Goal: Understand process/instructions: Learn about a topic

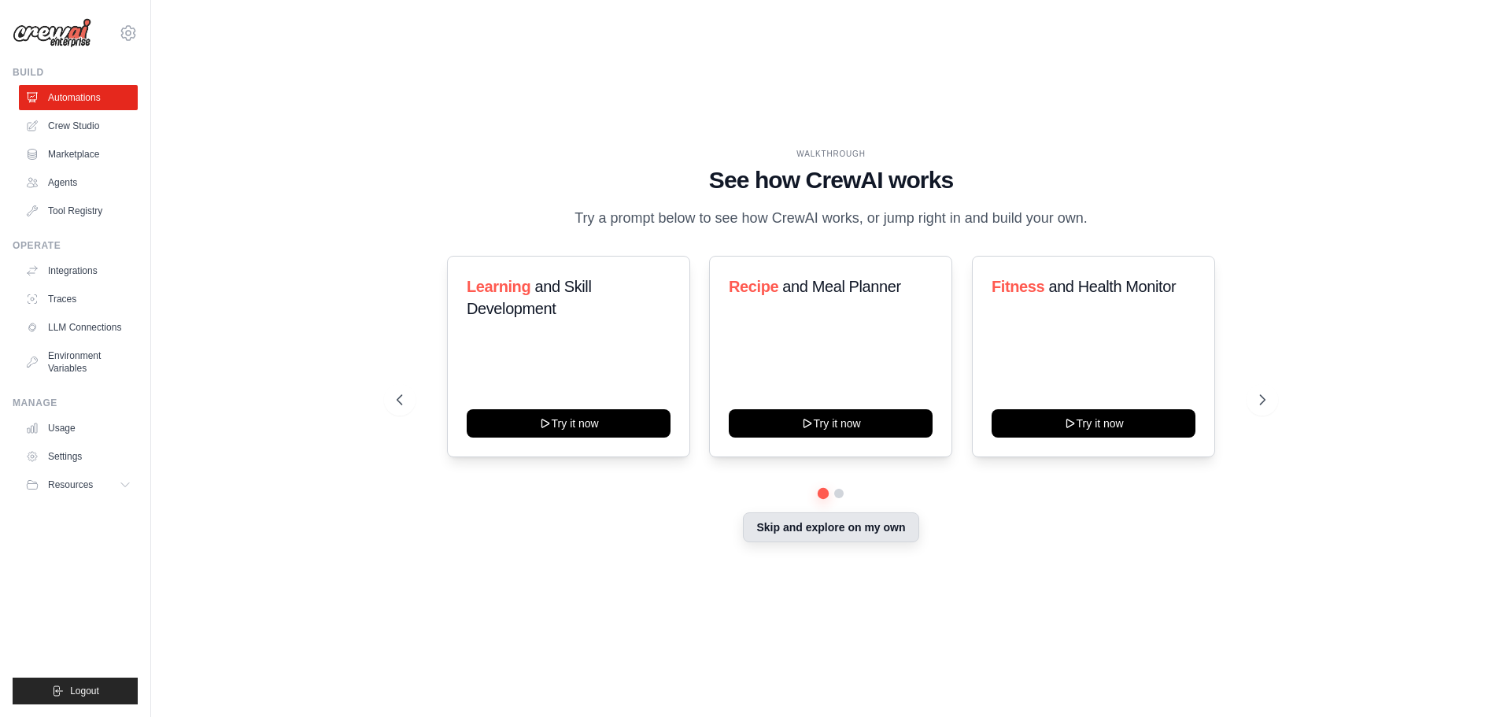
click at [865, 538] on button "Skip and explore on my own" at bounding box center [830, 527] width 175 height 30
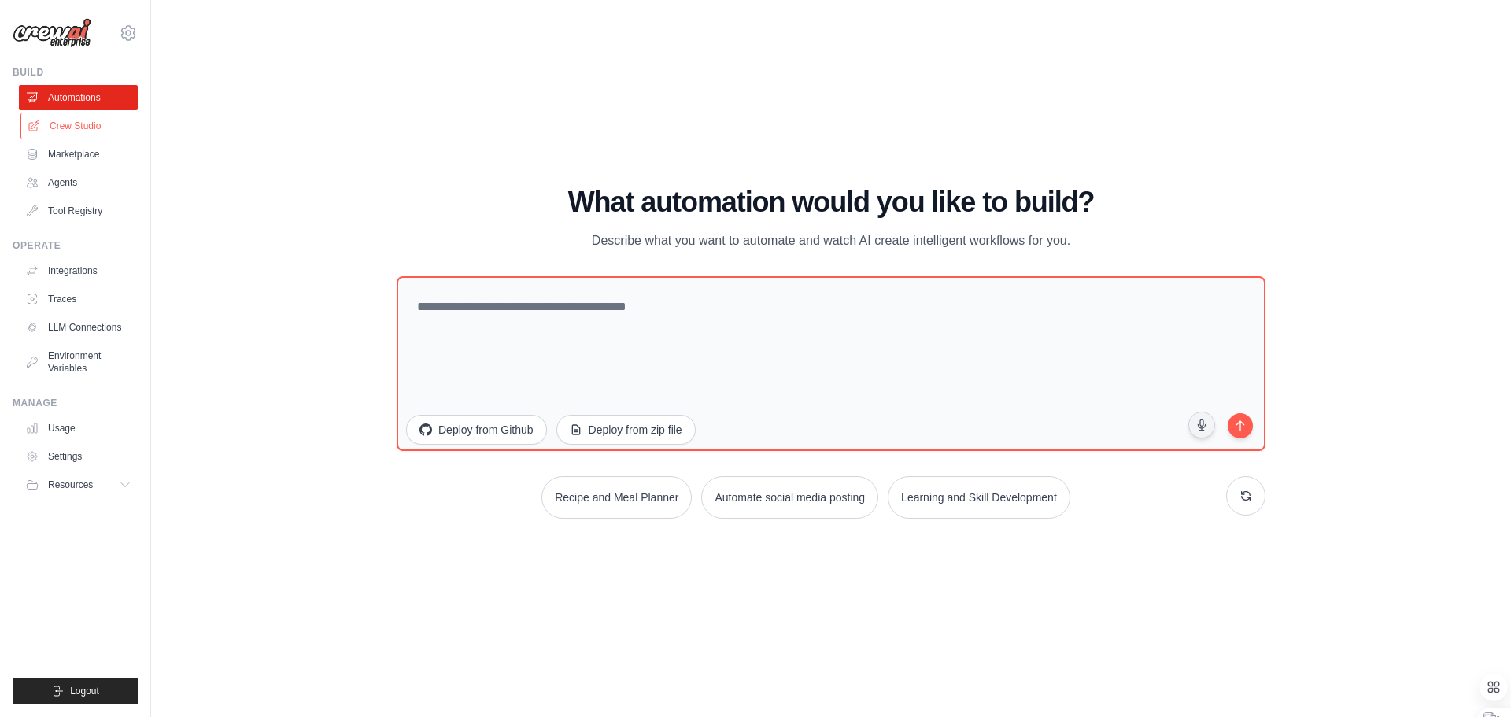
click at [61, 125] on link "Crew Studio" at bounding box center [79, 125] width 119 height 25
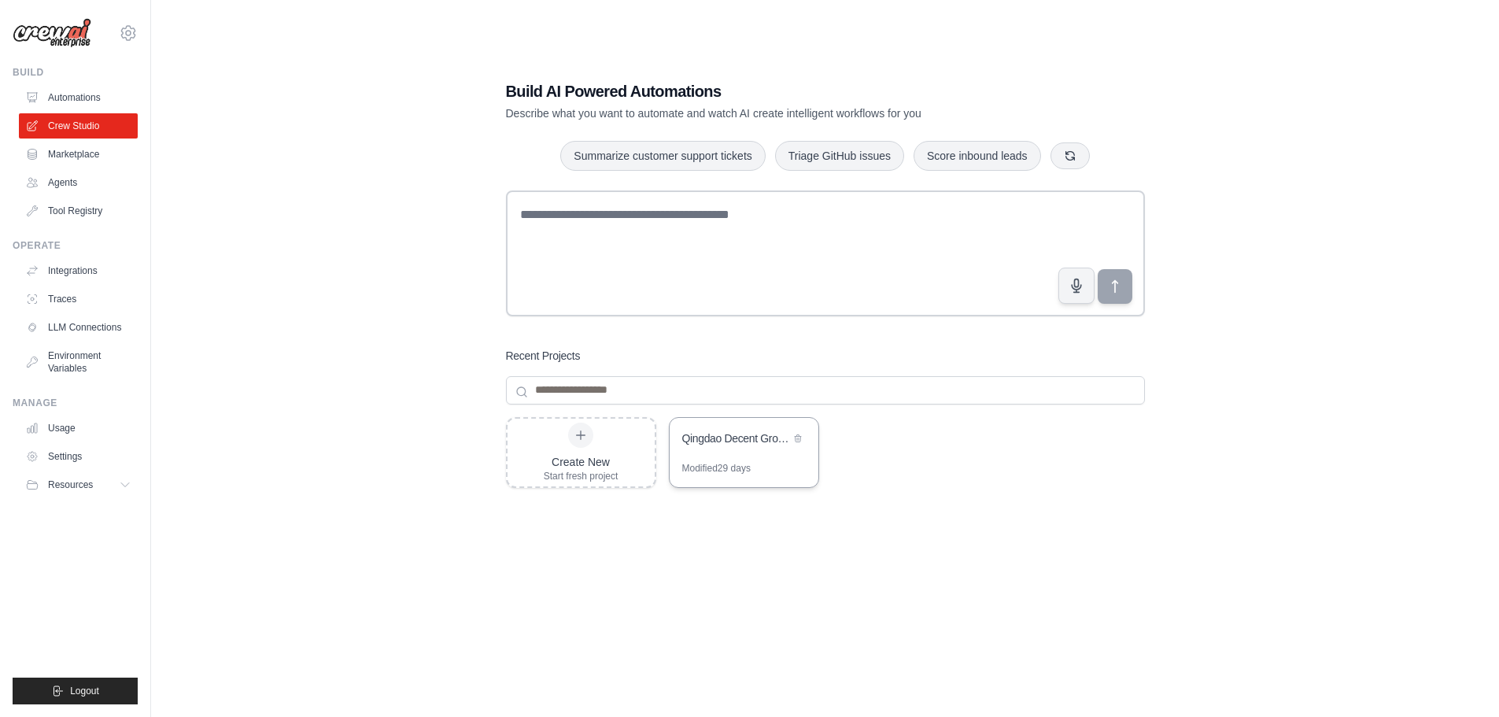
click at [738, 462] on div "Modified 29 days" at bounding box center [716, 468] width 68 height 13
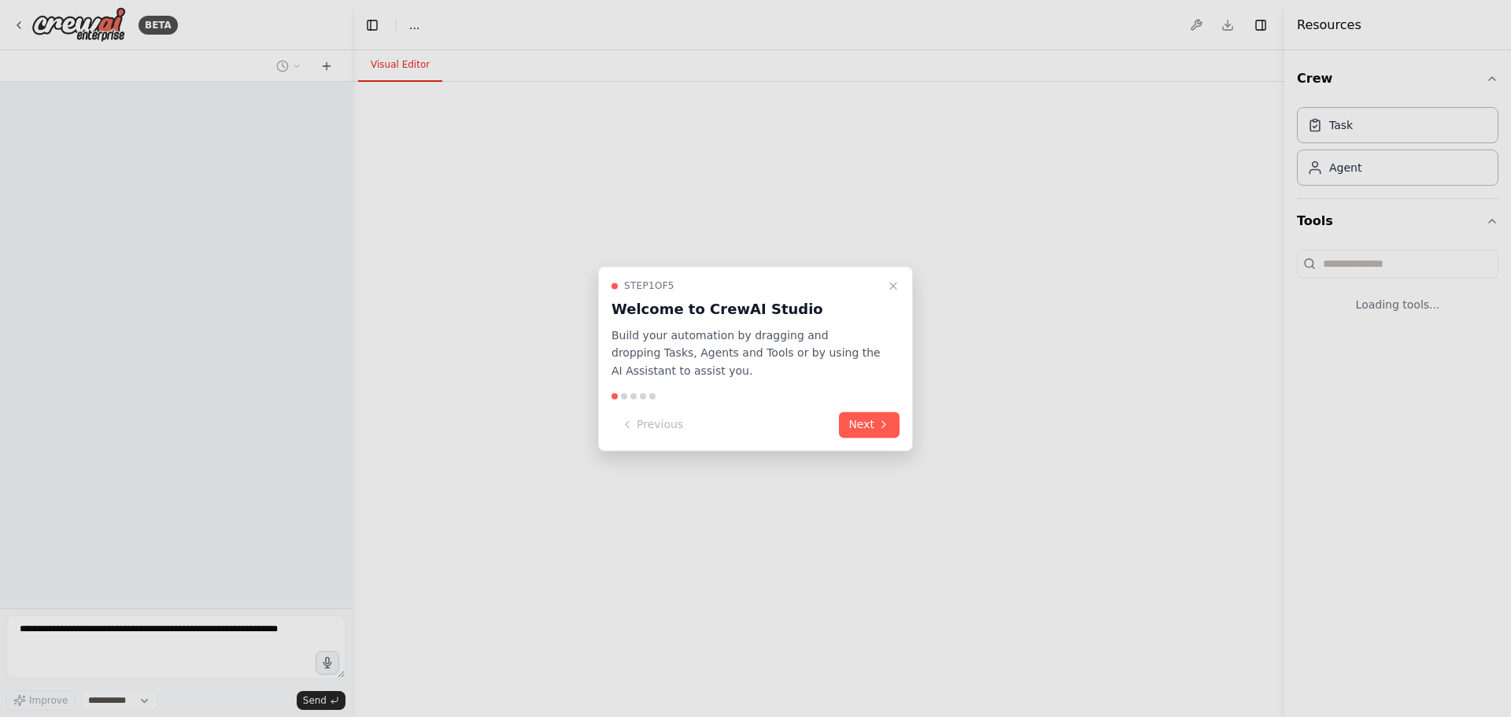
select select "****"
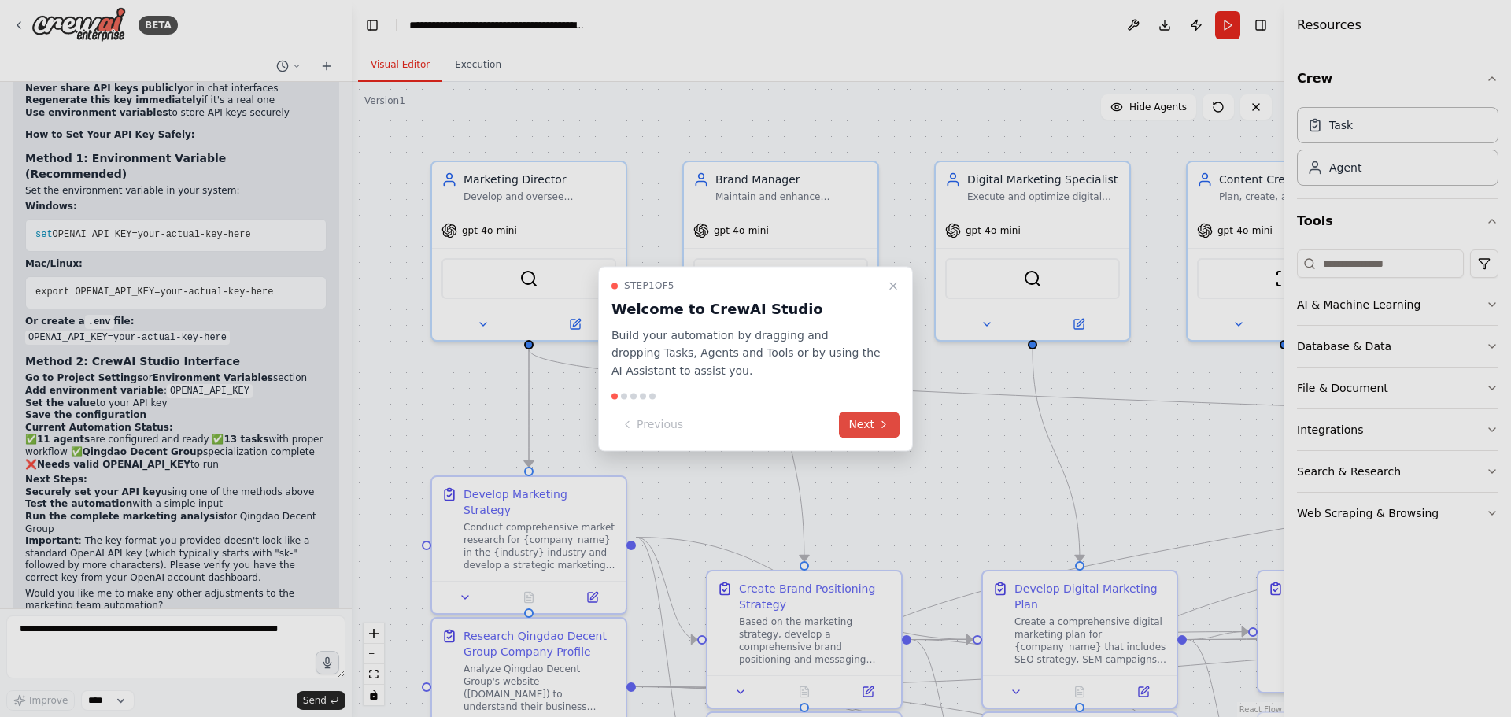
click at [865, 426] on button "Next" at bounding box center [869, 425] width 61 height 26
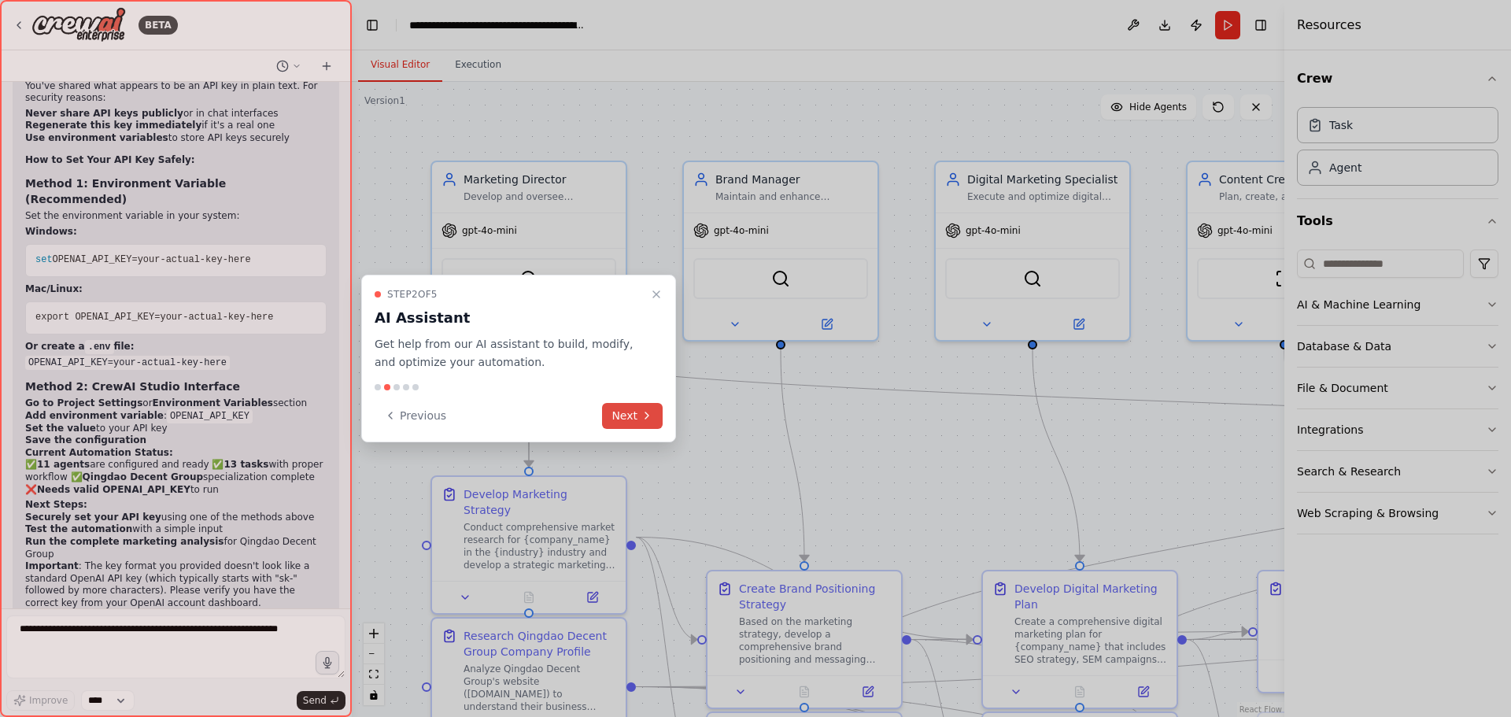
click at [635, 414] on button "Next" at bounding box center [632, 416] width 61 height 26
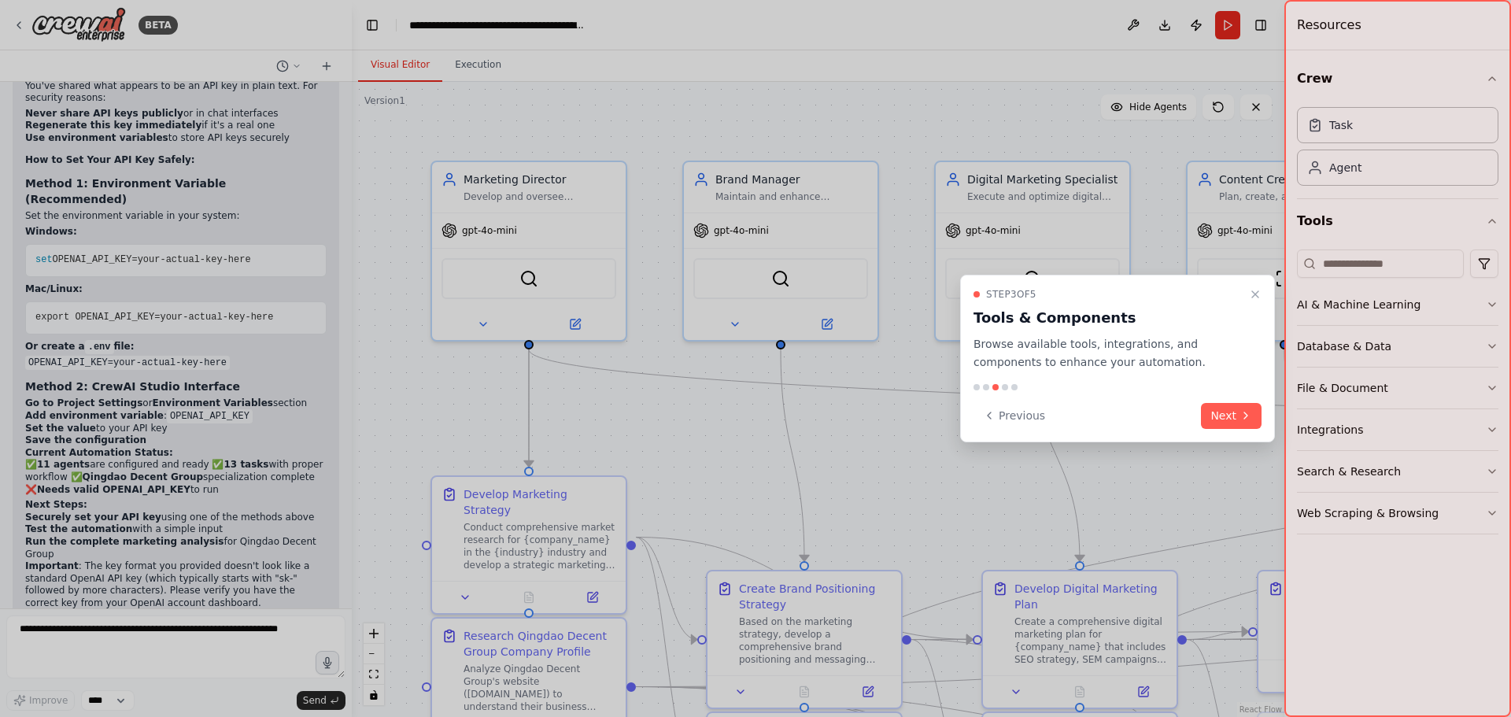
click at [1228, 424] on button "Next" at bounding box center [1231, 416] width 61 height 26
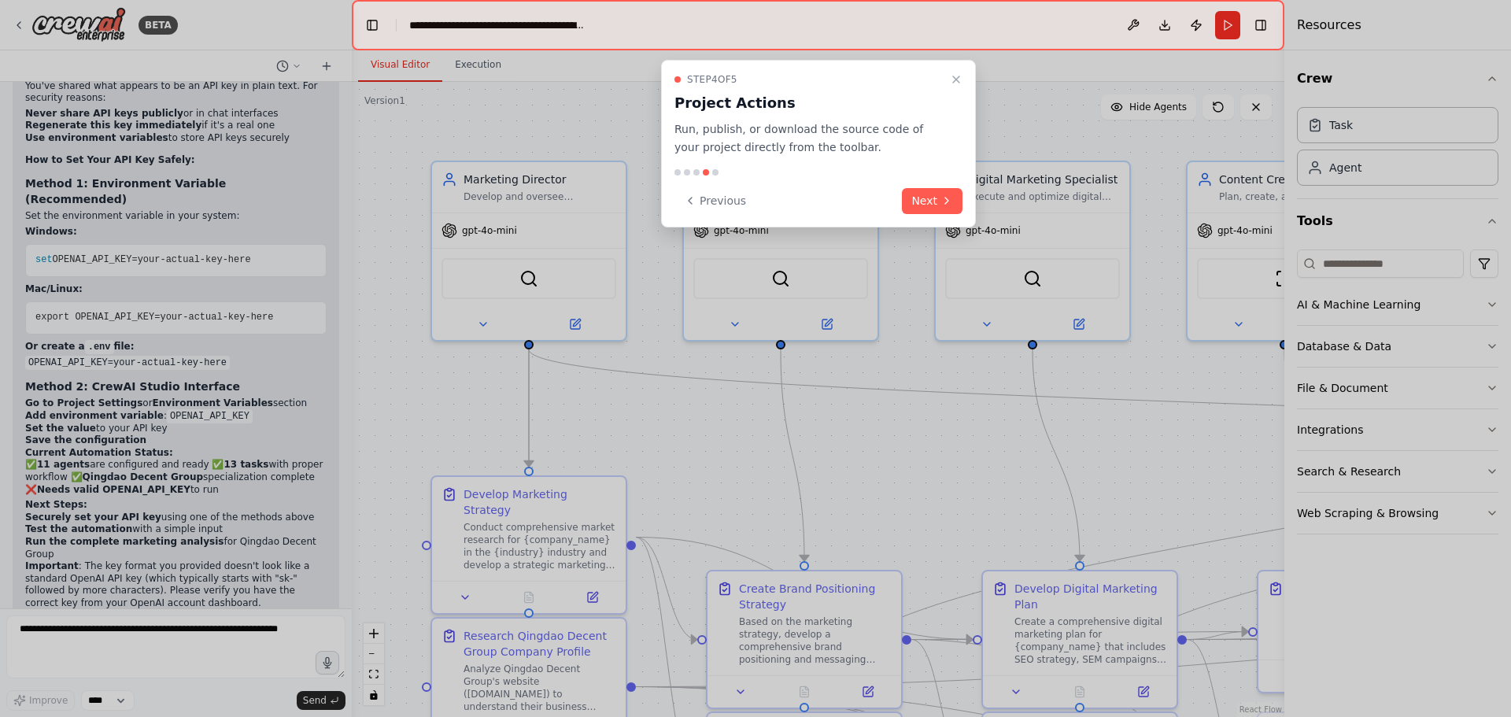
click at [932, 201] on button "Next" at bounding box center [932, 201] width 61 height 26
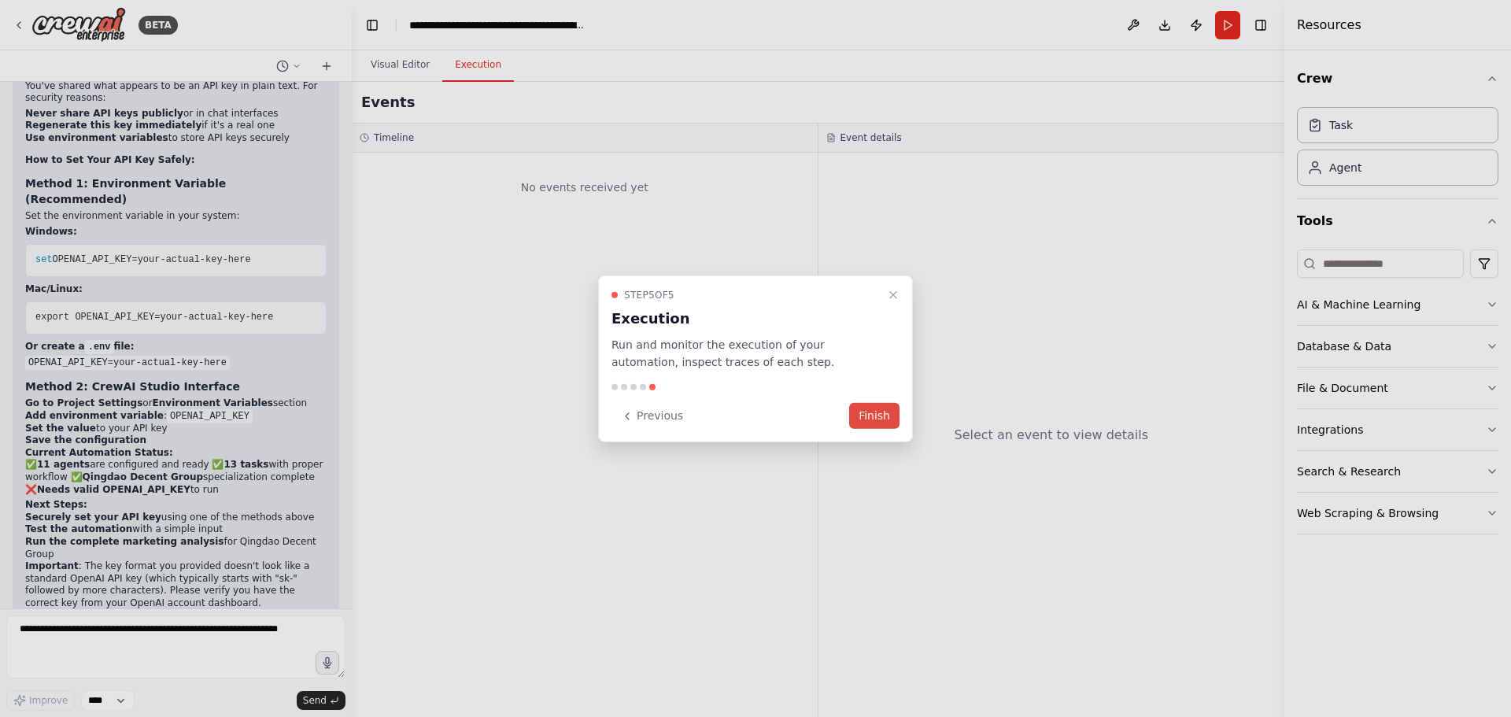
click at [878, 415] on button "Finish" at bounding box center [874, 416] width 50 height 26
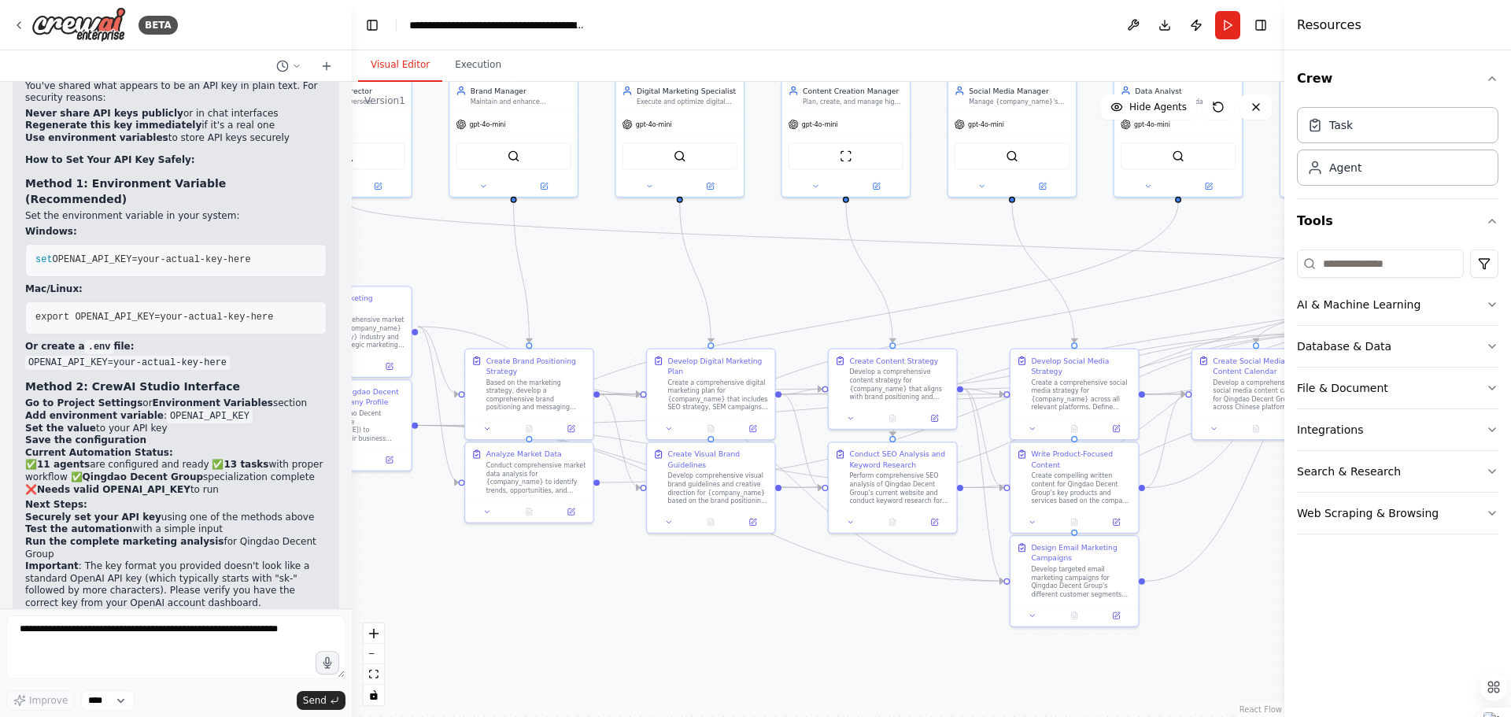
drag, startPoint x: 1017, startPoint y: 427, endPoint x: 806, endPoint y: 286, distance: 253.8
click at [806, 286] on div ".deletable-edge-delete-btn { width: 20px; height: 20px; border: 0px solid #ffff…" at bounding box center [818, 399] width 933 height 635
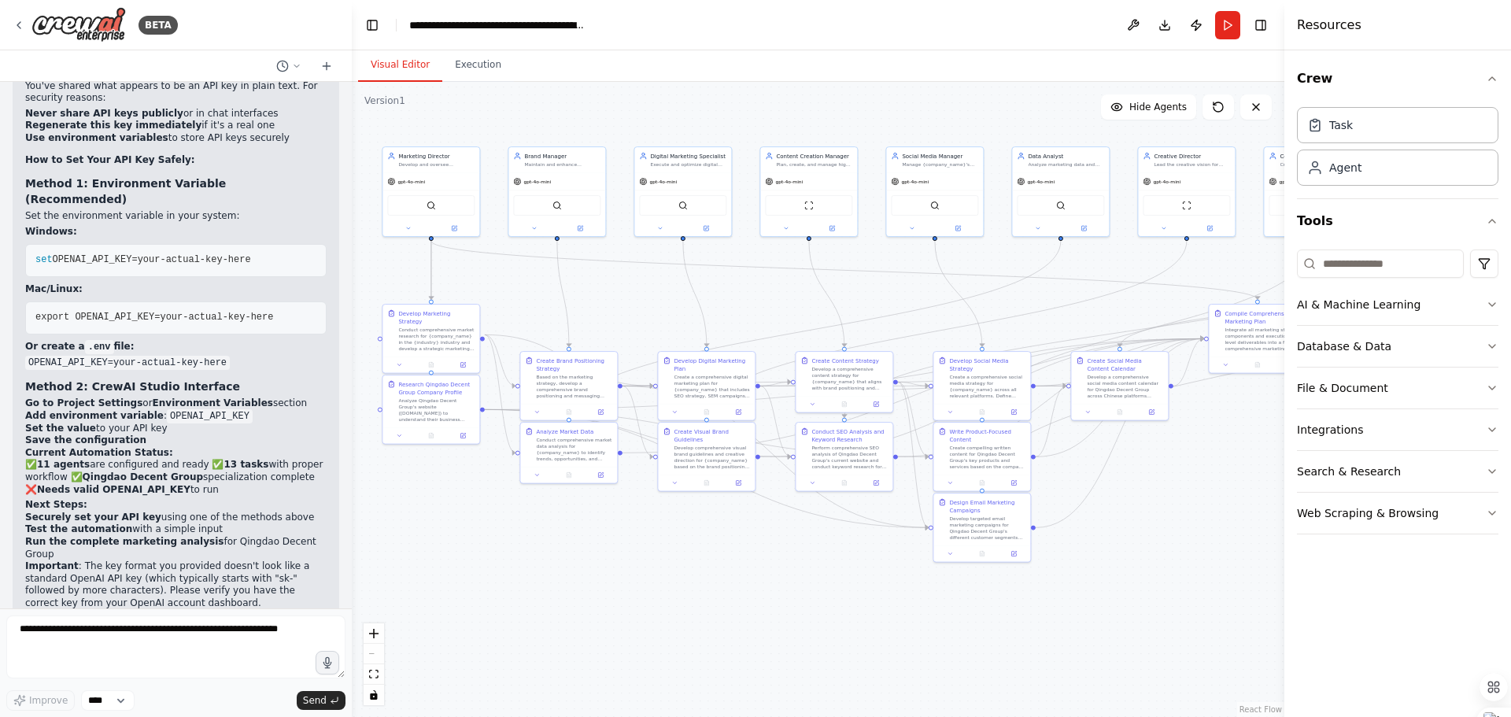
drag, startPoint x: 1142, startPoint y: 283, endPoint x: 1075, endPoint y: 297, distance: 68.5
click at [1075, 297] on div ".deletable-edge-delete-btn { width: 20px; height: 20px; border: 0px solid #ffff…" at bounding box center [818, 399] width 933 height 635
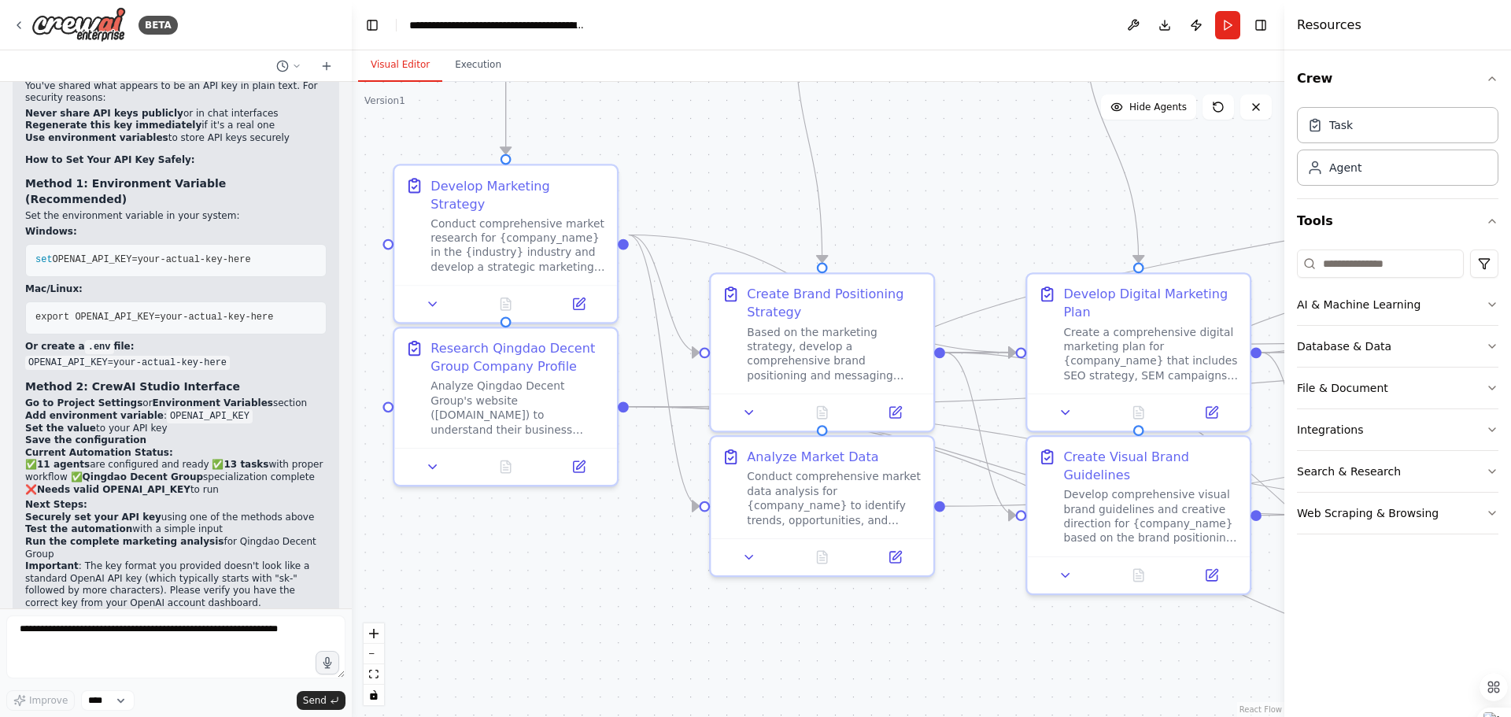
drag, startPoint x: 729, startPoint y: 346, endPoint x: 1232, endPoint y: 210, distance: 521.0
click at [1232, 210] on div ".deletable-edge-delete-btn { width: 20px; height: 20px; border: 0px solid #ffff…" at bounding box center [818, 399] width 933 height 635
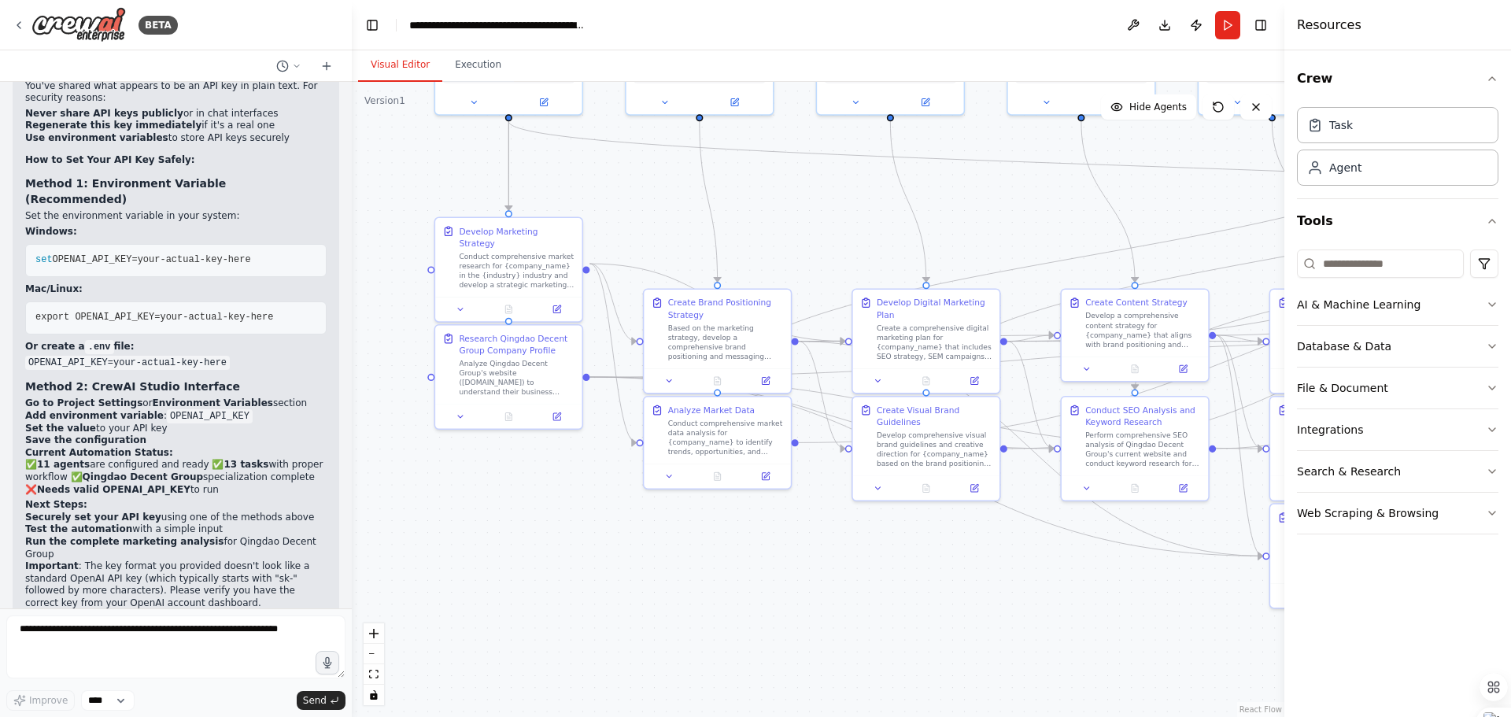
drag, startPoint x: 851, startPoint y: 147, endPoint x: 767, endPoint y: 200, distance: 99.3
click at [767, 200] on div ".deletable-edge-delete-btn { width: 20px; height: 20px; border: 0px solid #ffff…" at bounding box center [818, 399] width 933 height 635
